Goal: Task Accomplishment & Management: Manage account settings

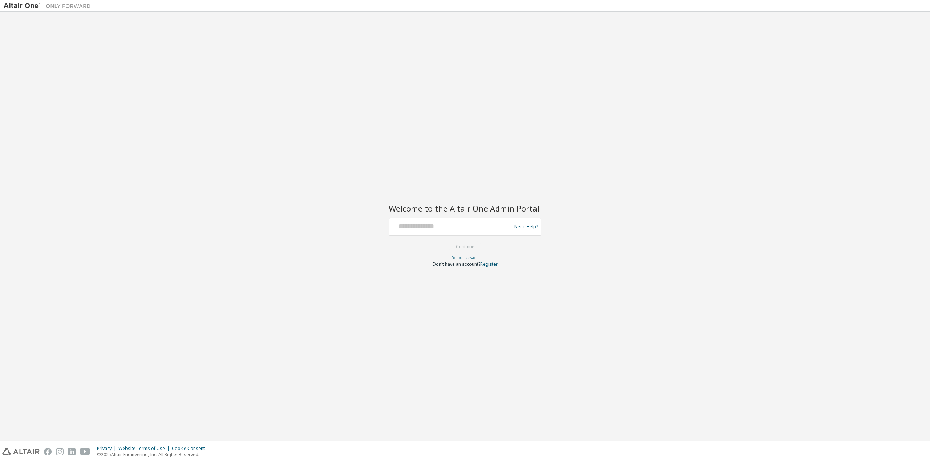
drag, startPoint x: 441, startPoint y: 249, endPoint x: 440, endPoint y: 236, distance: 13.1
click at [440, 236] on form "Need Help? Please make sure that you provide your Global Login as email (e.g. @…" at bounding box center [465, 242] width 153 height 49
click at [439, 230] on input "text" at bounding box center [451, 225] width 119 height 11
type input "**********"
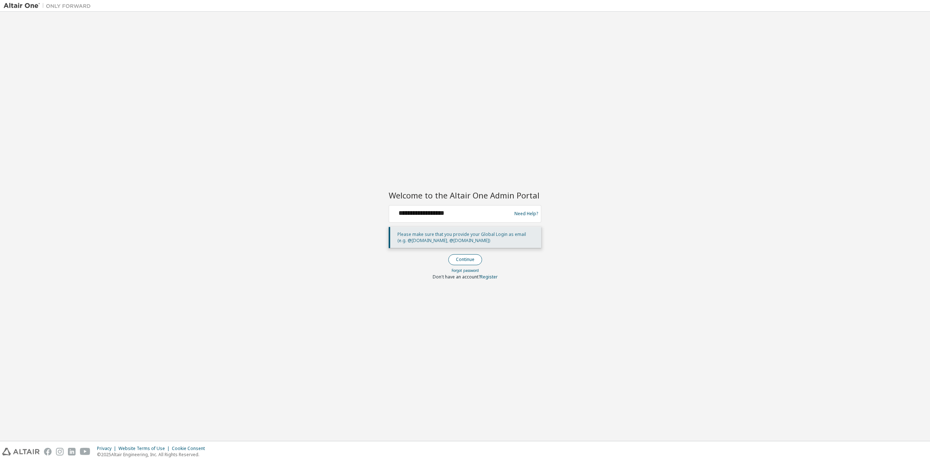
drag, startPoint x: 482, startPoint y: 257, endPoint x: 471, endPoint y: 259, distance: 10.4
click at [482, 257] on form "**********" at bounding box center [465, 242] width 153 height 75
click at [471, 259] on button "Continue" at bounding box center [465, 259] width 34 height 11
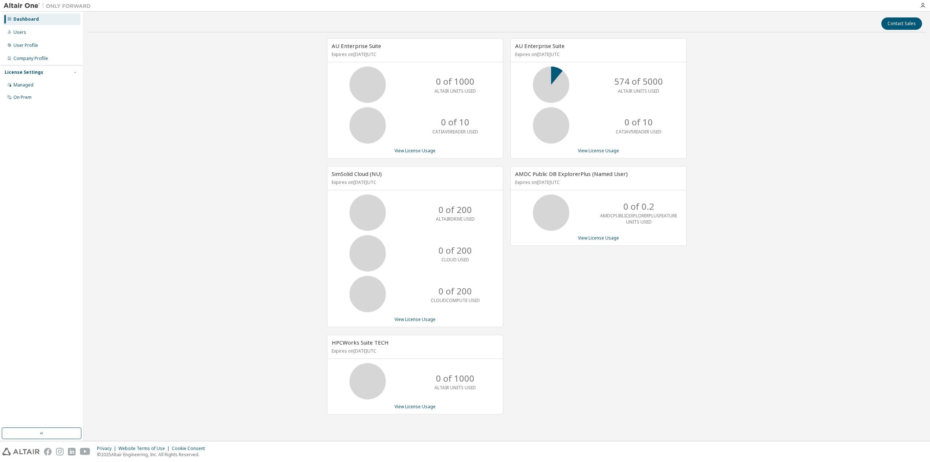
click at [920, 8] on icon "button" at bounding box center [923, 6] width 6 height 6
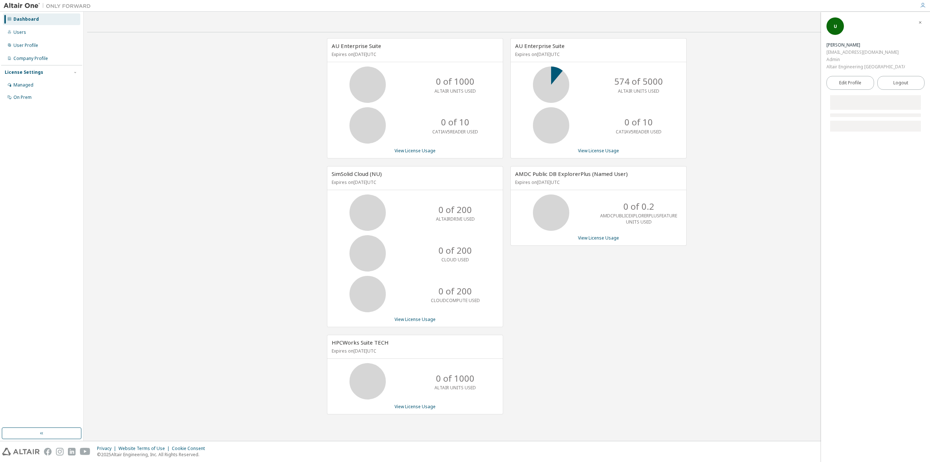
click at [921, 7] on icon "button" at bounding box center [923, 6] width 6 height 6
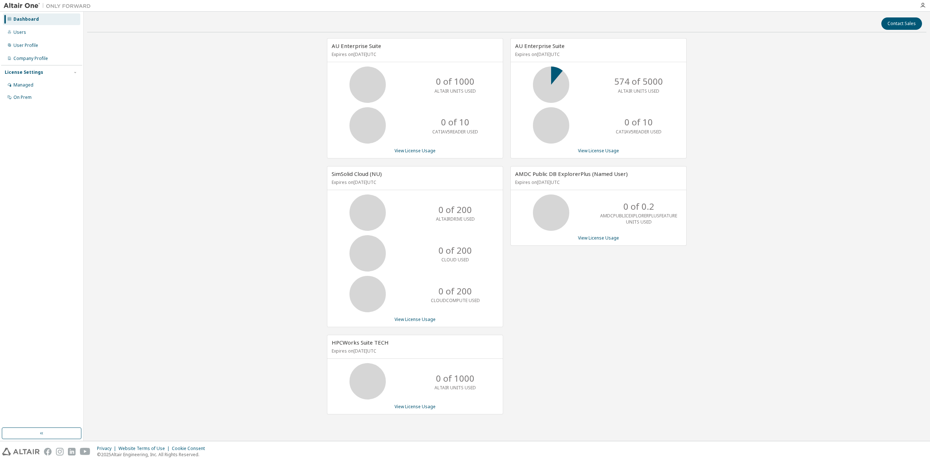
click at [926, 7] on div at bounding box center [922, 6] width 15 height 6
click at [925, 6] on icon "button" at bounding box center [923, 6] width 6 height 6
